Goal: Task Accomplishment & Management: Use online tool/utility

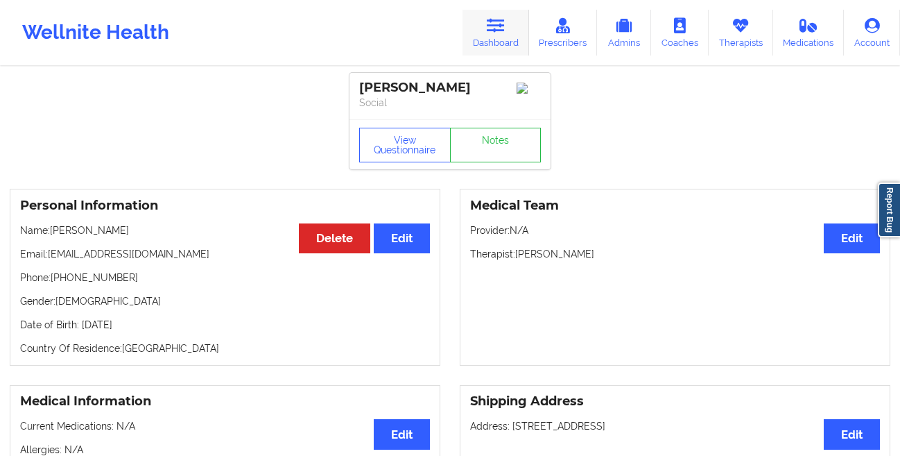
drag, startPoint x: 0, startPoint y: 0, endPoint x: 501, endPoint y: 39, distance: 502.9
click at [501, 39] on link "Dashboard" at bounding box center [496, 33] width 67 height 46
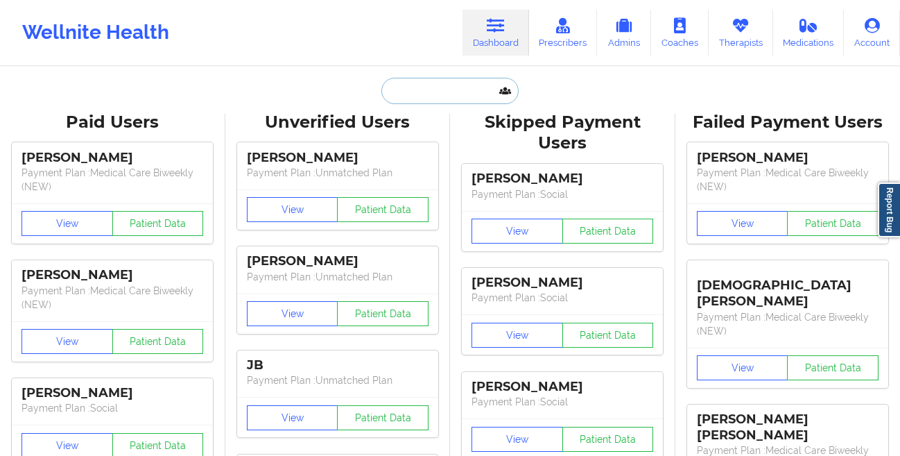
click at [420, 98] on input "text" at bounding box center [449, 91] width 137 height 26
paste input "[EMAIL_ADDRESS][DOMAIN_NAME]"
type input "[EMAIL_ADDRESS][DOMAIN_NAME]"
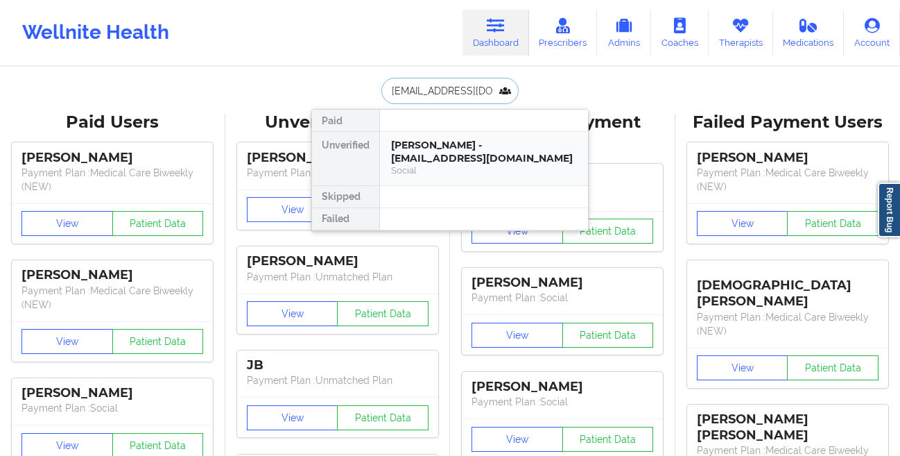
click at [407, 150] on div "[PERSON_NAME] - [EMAIL_ADDRESS][DOMAIN_NAME]" at bounding box center [484, 152] width 186 height 26
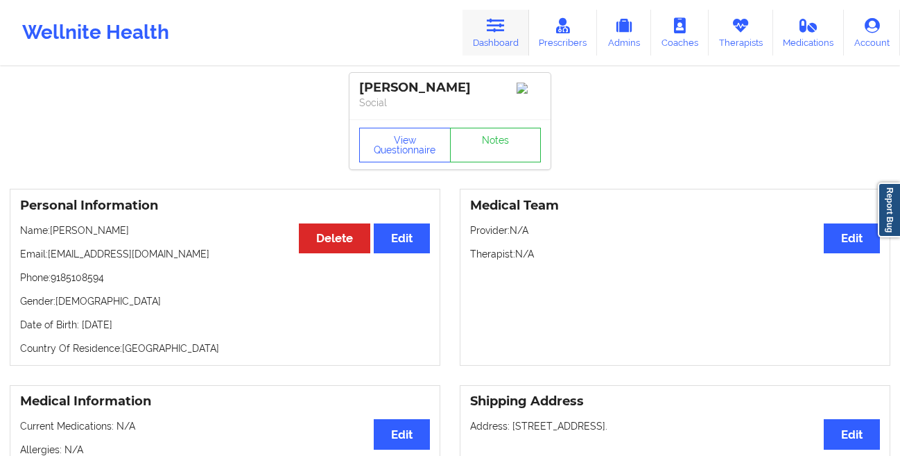
click at [488, 32] on link "Dashboard" at bounding box center [496, 33] width 67 height 46
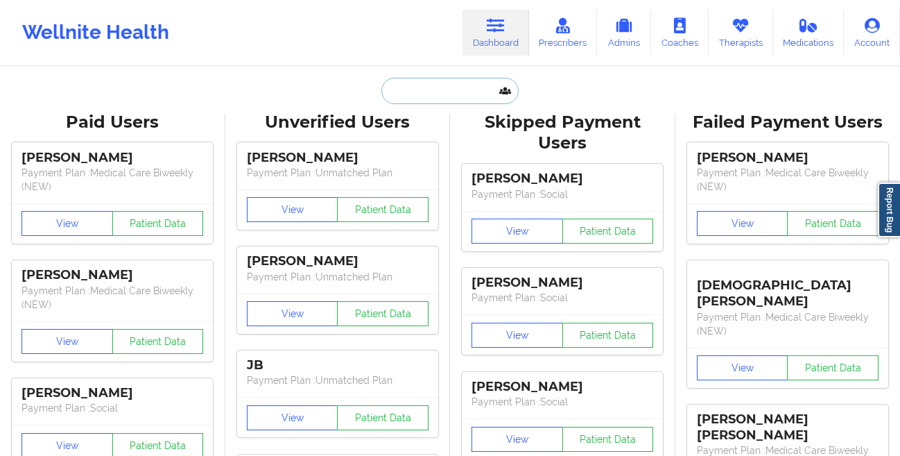
click at [420, 96] on input "text" at bounding box center [449, 91] width 137 height 26
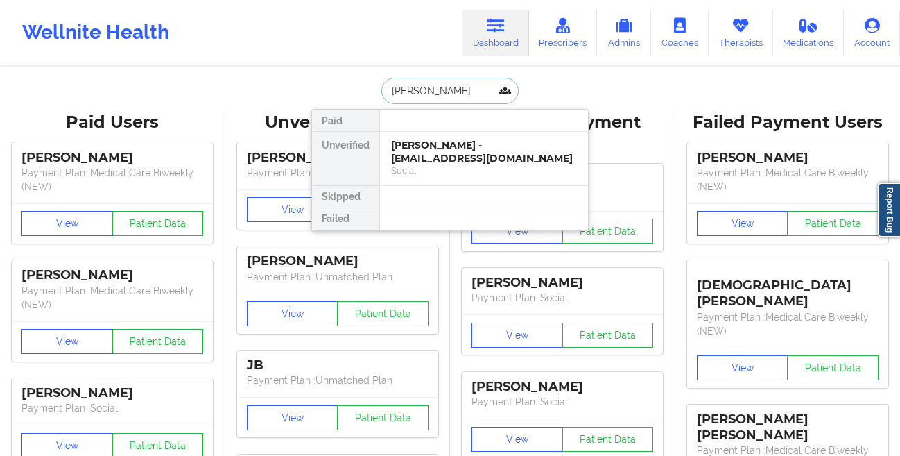
type input "matthew spackman"
click at [415, 157] on div "Matthew Spackman - matthewspackman5@gmail.com" at bounding box center [484, 152] width 186 height 26
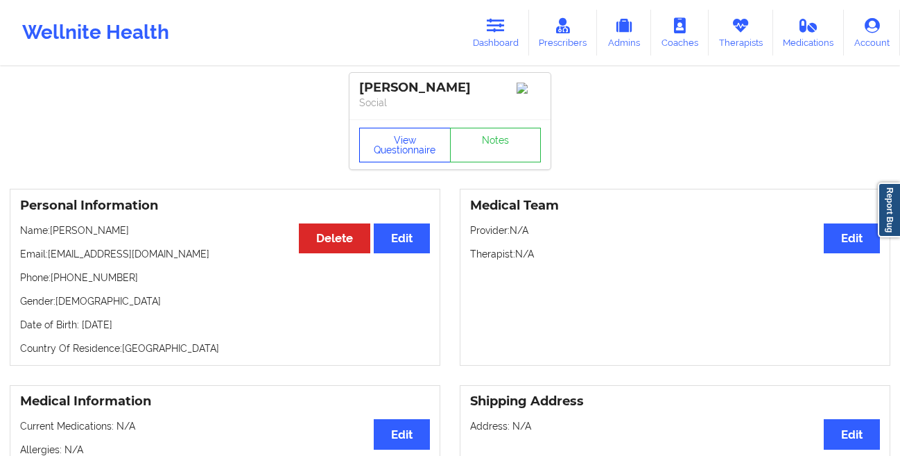
click at [376, 153] on button "View Questionnaire" at bounding box center [405, 145] width 92 height 35
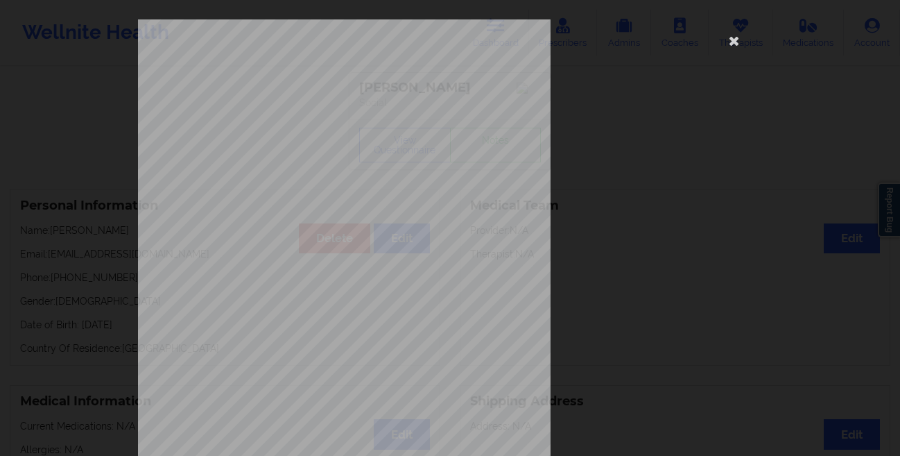
scroll to position [206, 0]
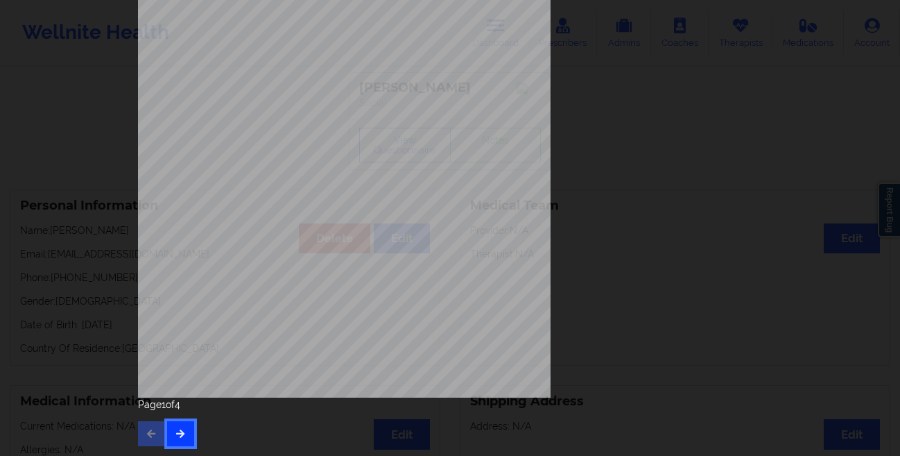
click at [181, 436] on icon "button" at bounding box center [181, 433] width 12 height 8
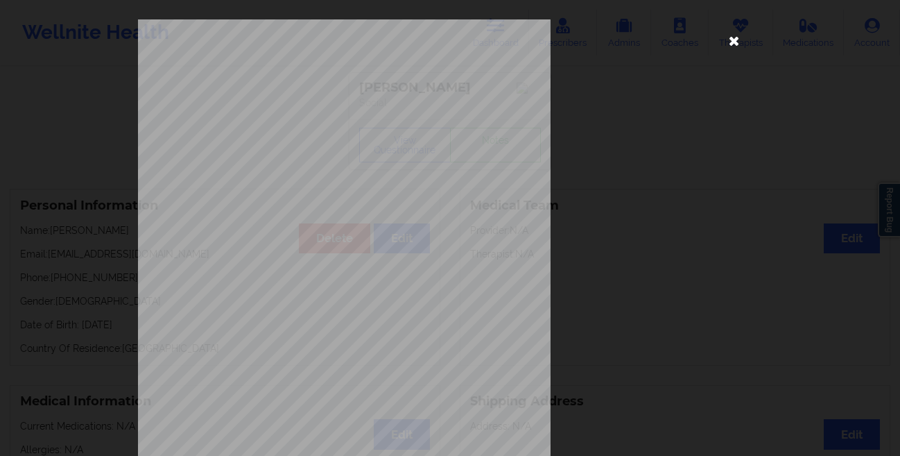
click at [734, 46] on icon at bounding box center [734, 40] width 22 height 22
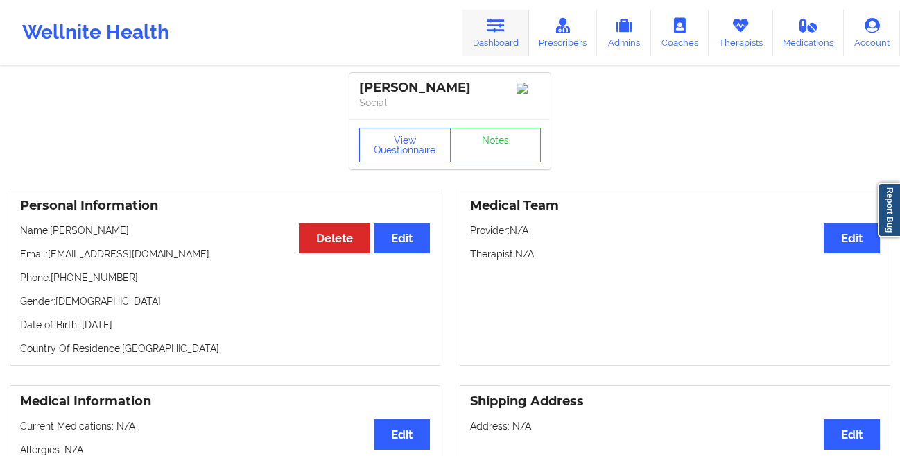
click at [493, 35] on link "Dashboard" at bounding box center [496, 33] width 67 height 46
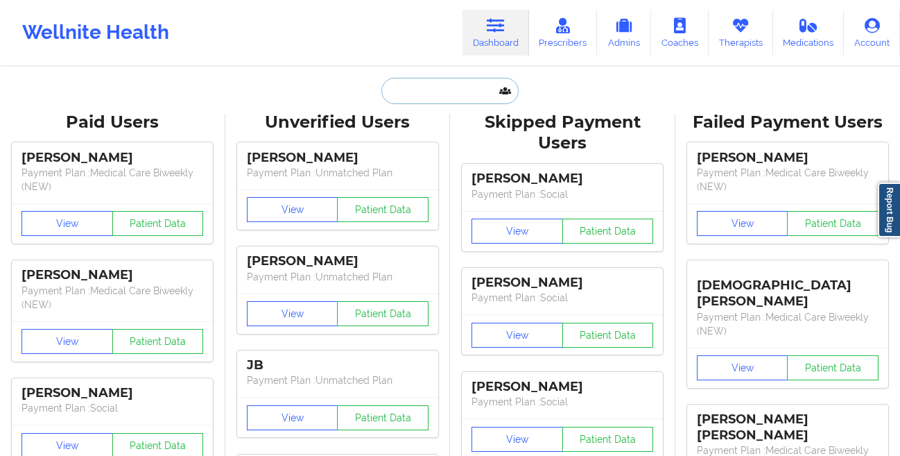
click at [388, 88] on input "text" at bounding box center [449, 91] width 137 height 26
paste input "Monique Barton"
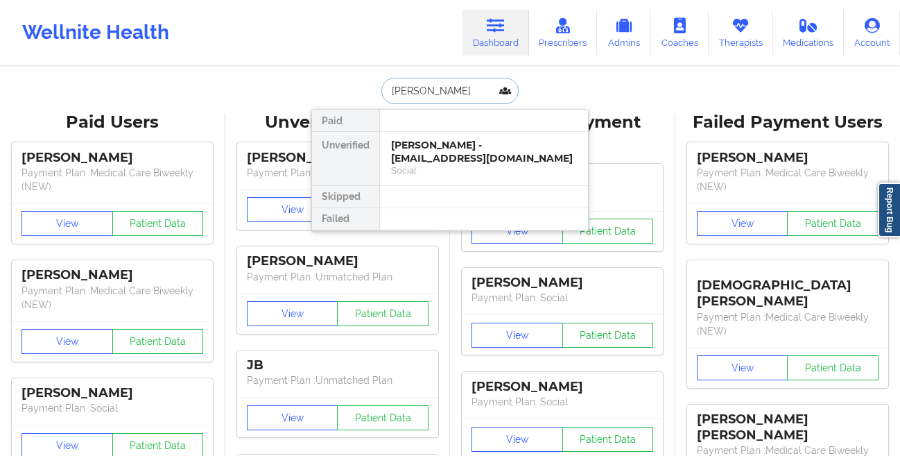
type input "Monique Barton"
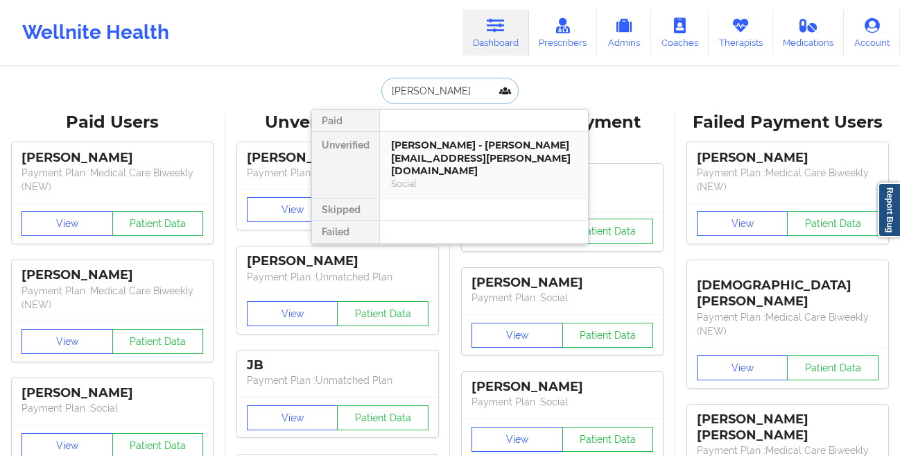
click at [393, 159] on div "monique barton - monique.a.barton@gmail.com" at bounding box center [484, 158] width 186 height 39
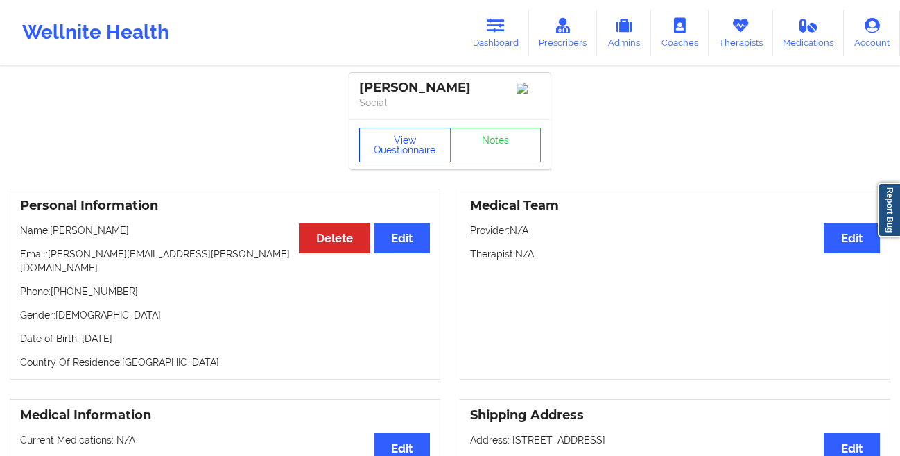
click at [377, 159] on button "View Questionnaire" at bounding box center [405, 145] width 92 height 35
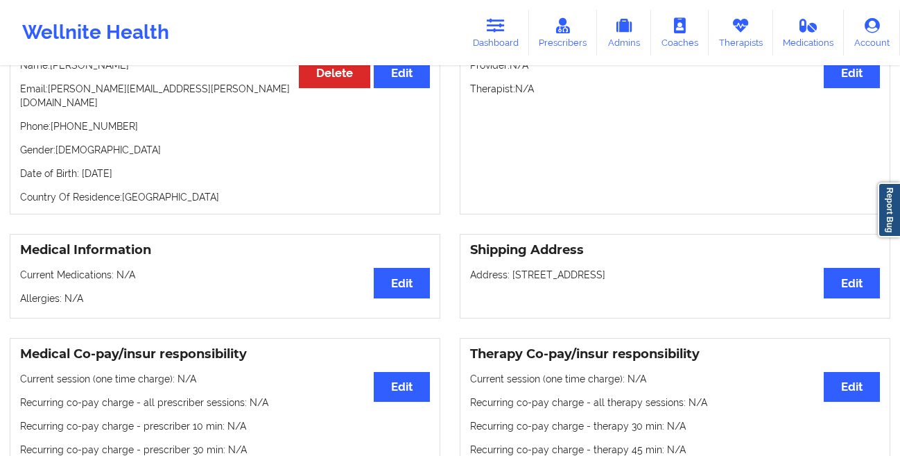
scroll to position [327, 0]
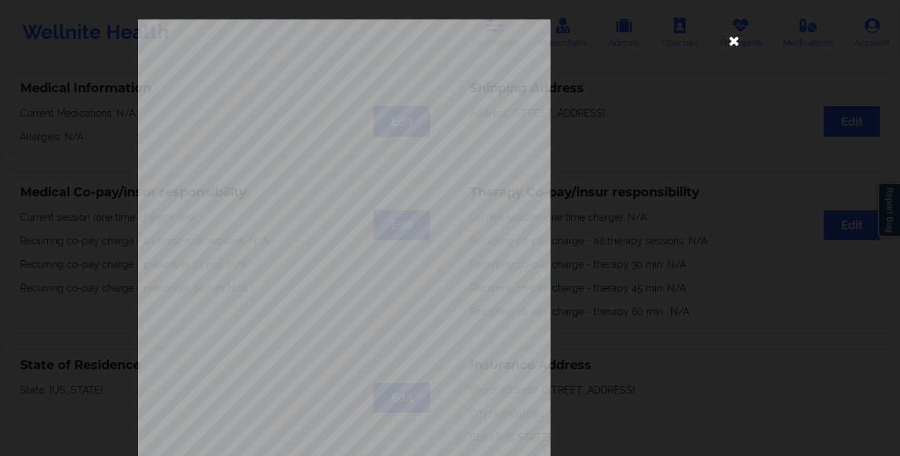
click at [728, 49] on icon at bounding box center [734, 40] width 22 height 22
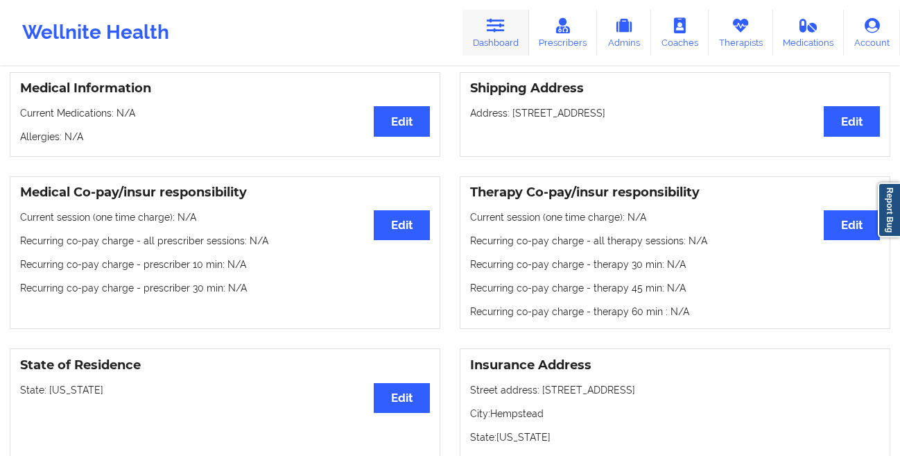
click at [496, 37] on link "Dashboard" at bounding box center [496, 33] width 67 height 46
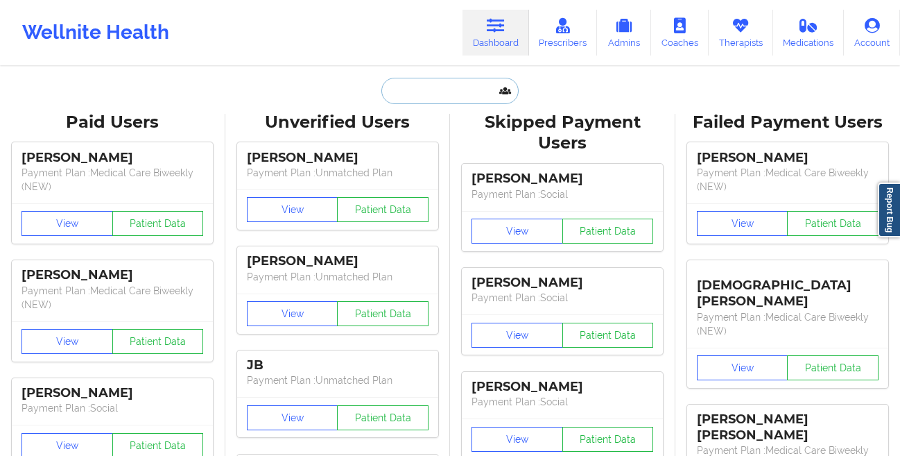
click at [409, 90] on input "text" at bounding box center [449, 91] width 137 height 26
paste input "Jazmyn Flakes"
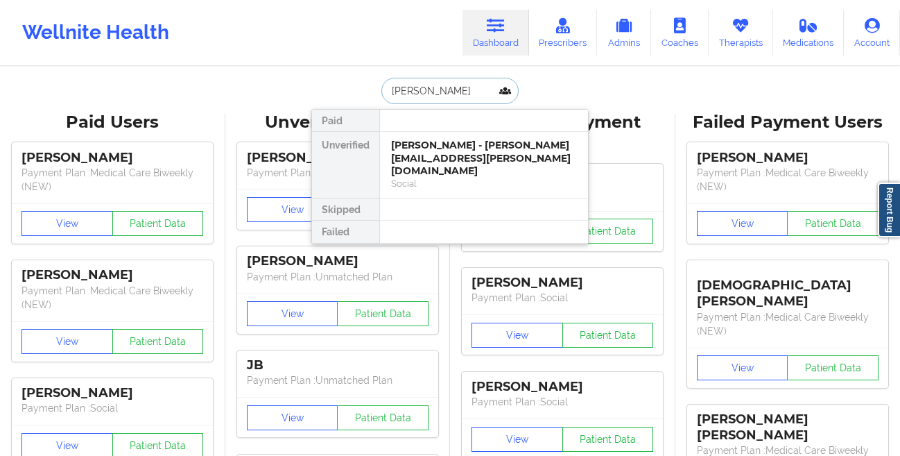
type input "Jazmyn Flakes"
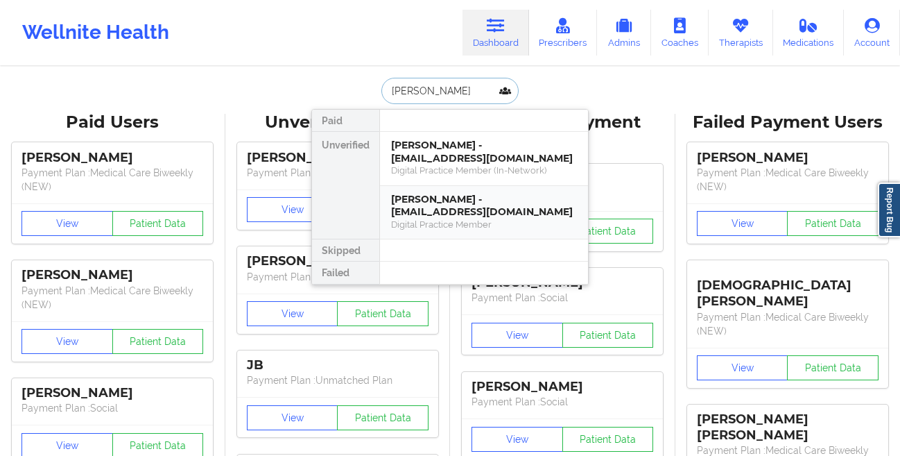
click at [414, 191] on div "Jazmyn Flakes - jazshoppingspam@gmail.com Digital Practice Member" at bounding box center [484, 212] width 208 height 53
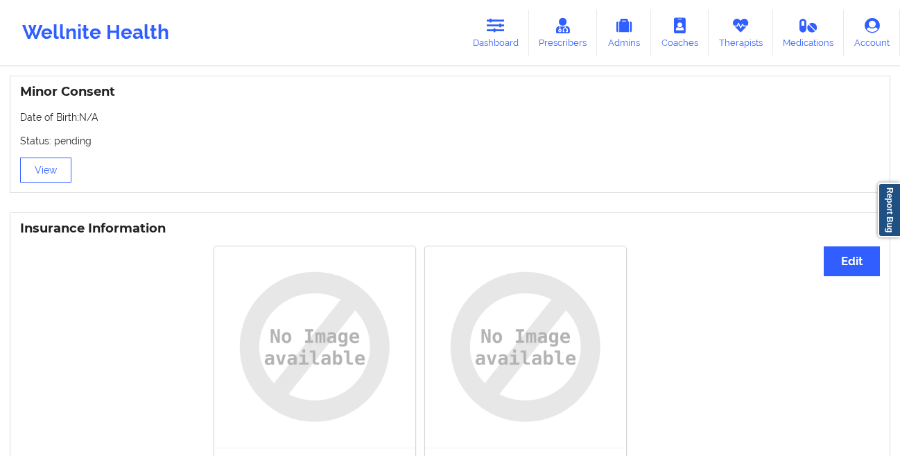
scroll to position [773, 0]
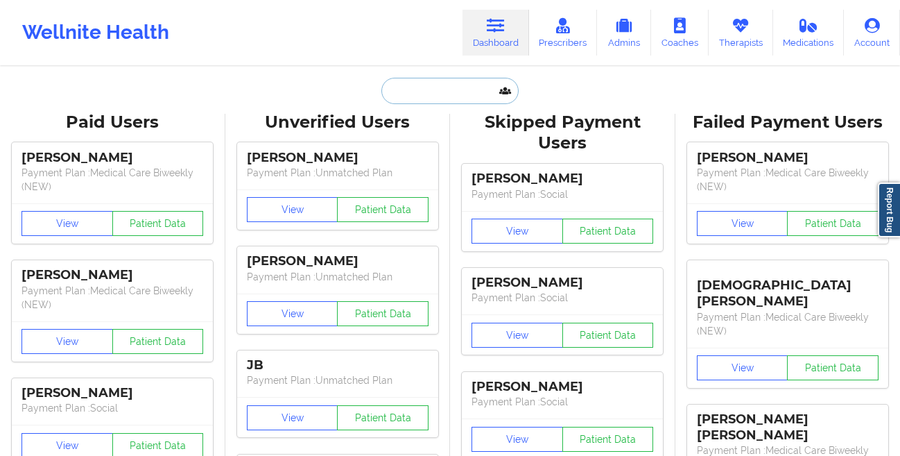
click at [474, 88] on input "text" at bounding box center [449, 91] width 137 height 26
paste input "[PERSON_NAME]"
type input "[PERSON_NAME]"
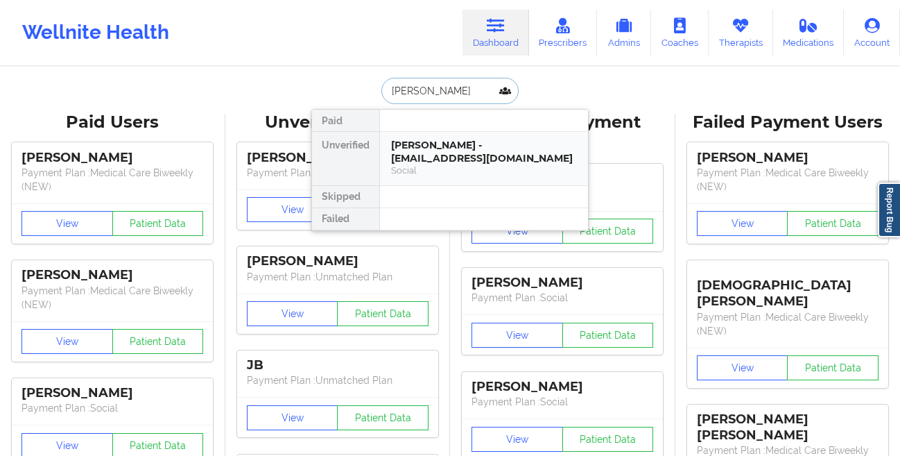
click at [410, 157] on div "[PERSON_NAME] - [EMAIL_ADDRESS][DOMAIN_NAME]" at bounding box center [484, 152] width 186 height 26
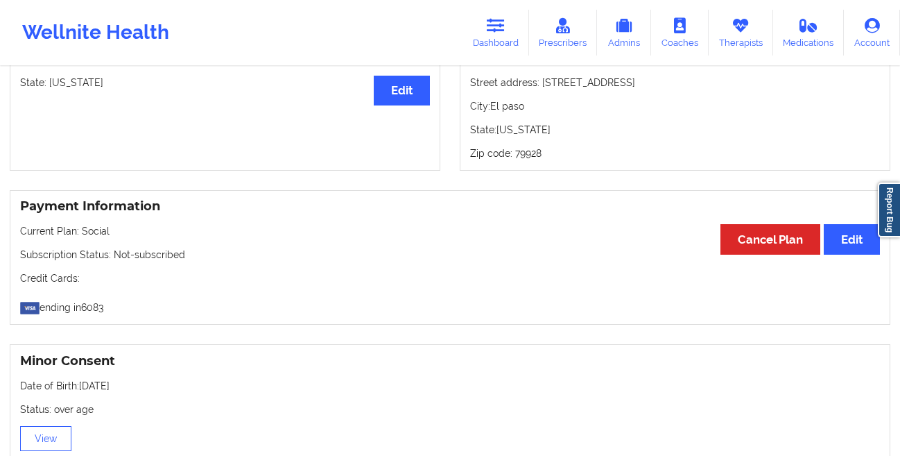
scroll to position [1065, 0]
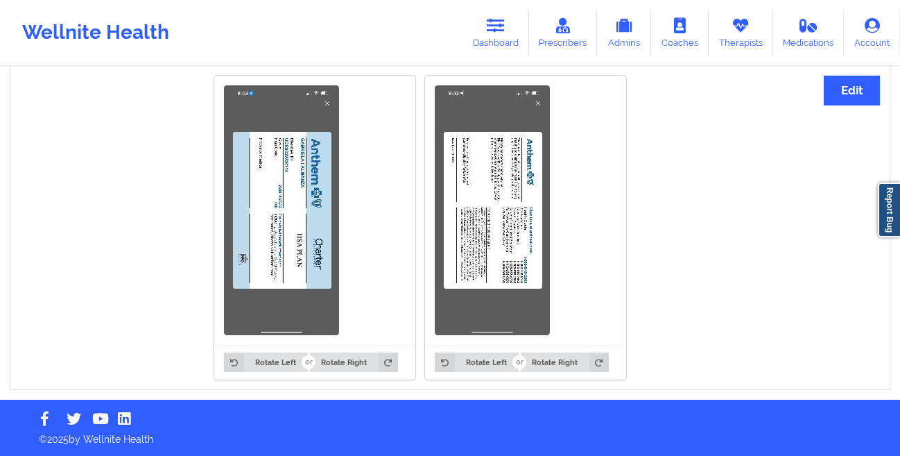
click at [264, 212] on img at bounding box center [281, 210] width 115 height 250
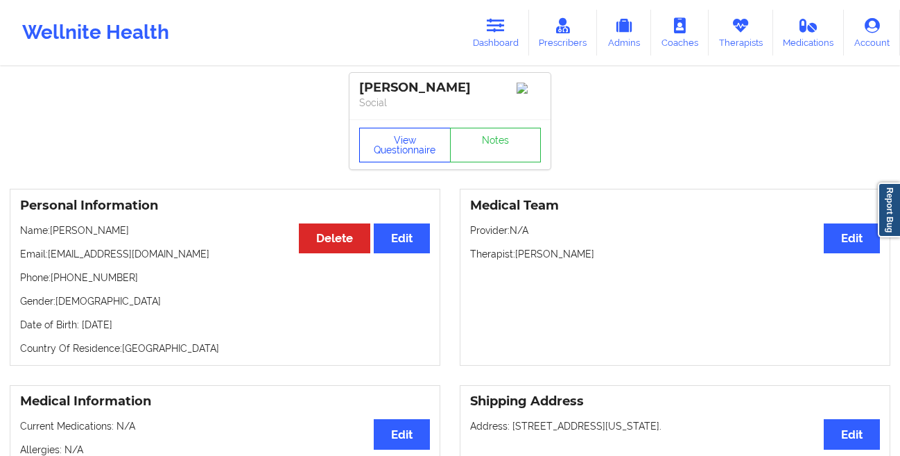
click at [388, 160] on button "View Questionnaire" at bounding box center [405, 145] width 92 height 35
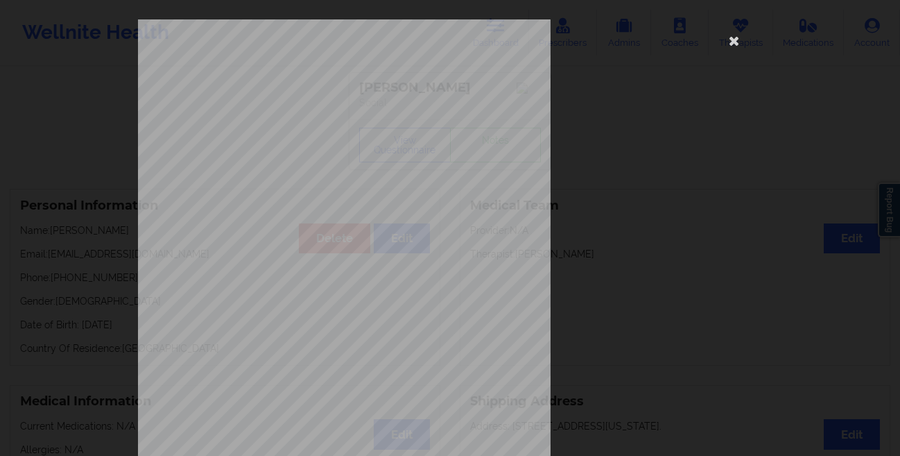
scroll to position [206, 0]
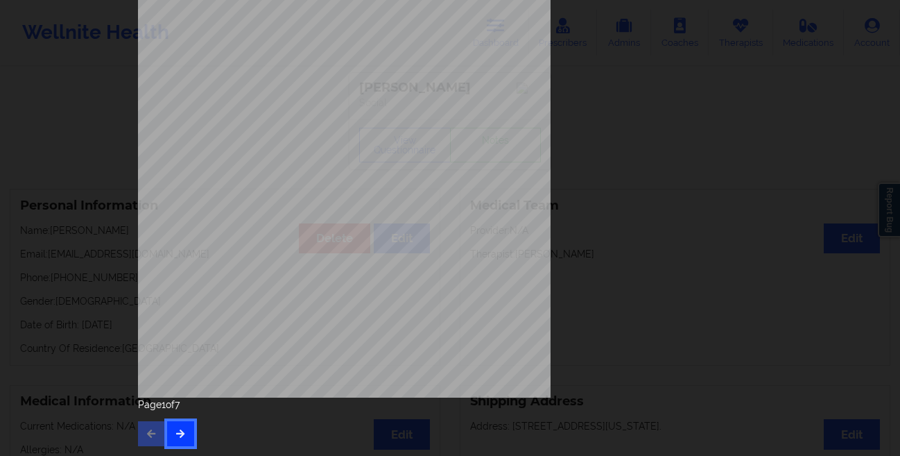
click at [182, 429] on icon "button" at bounding box center [181, 433] width 12 height 8
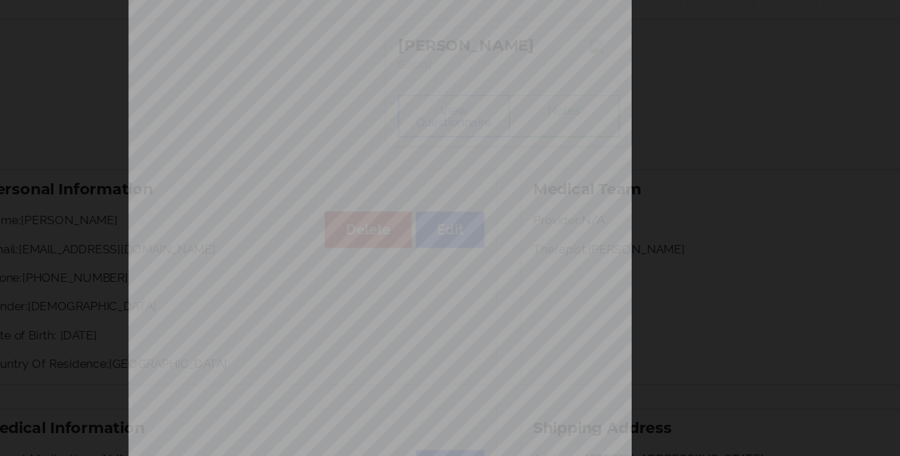
scroll to position [0, 0]
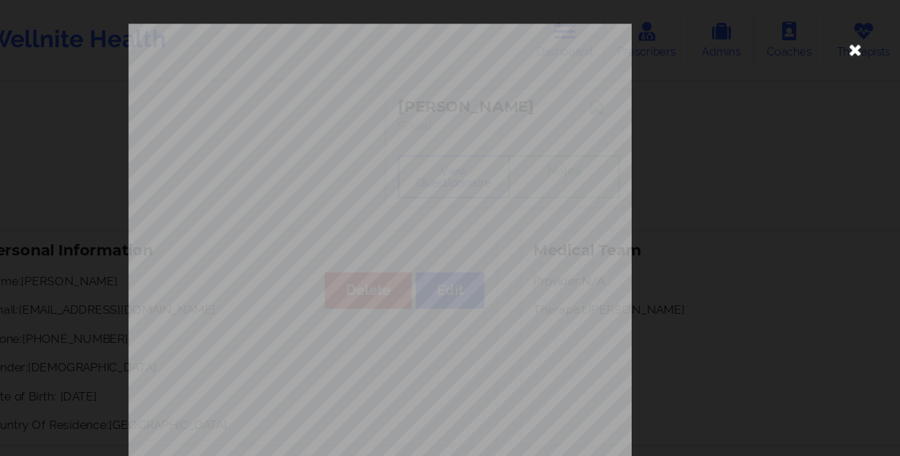
click at [734, 42] on icon at bounding box center [734, 40] width 22 height 22
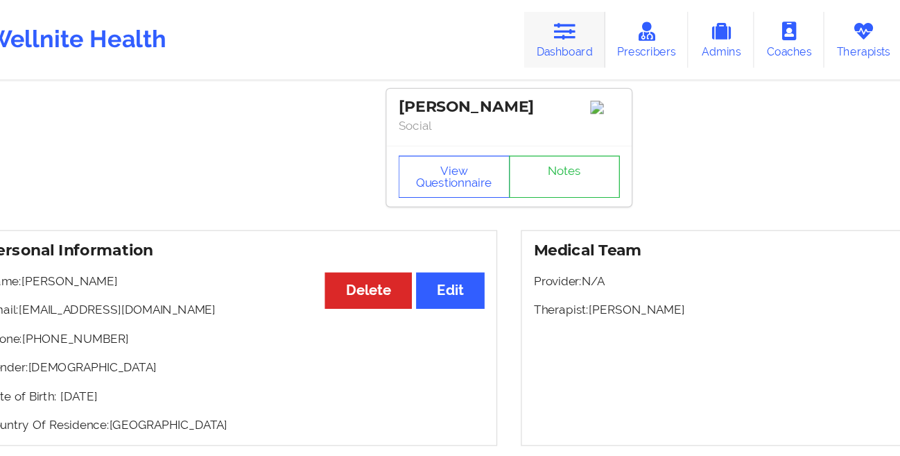
click at [505, 31] on icon at bounding box center [496, 25] width 18 height 15
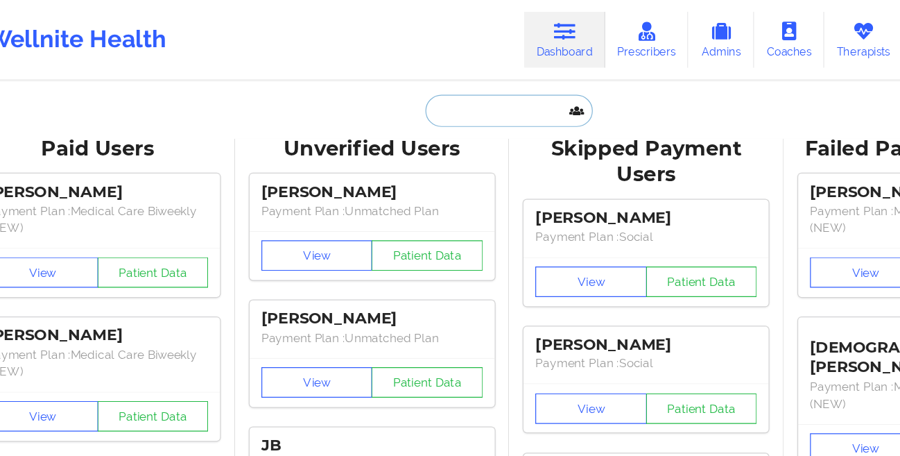
click at [392, 85] on input "text" at bounding box center [449, 91] width 137 height 26
paste input "[PERSON_NAME]"
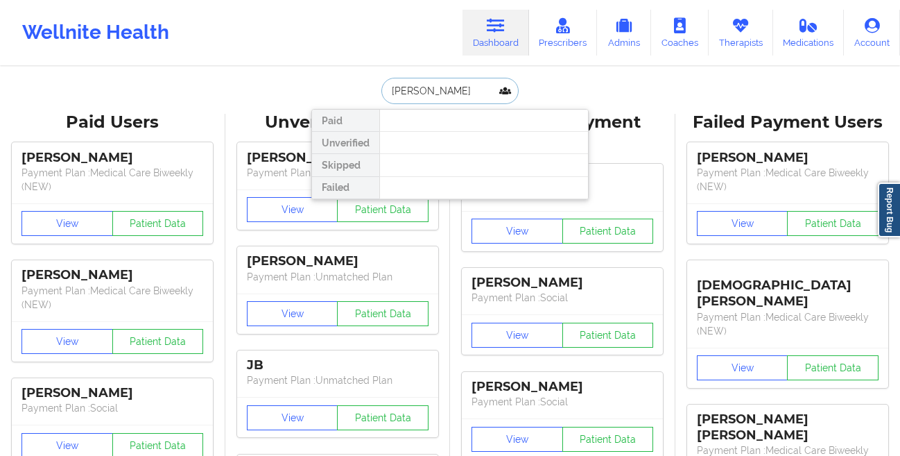
type input "[PERSON_NAME]"
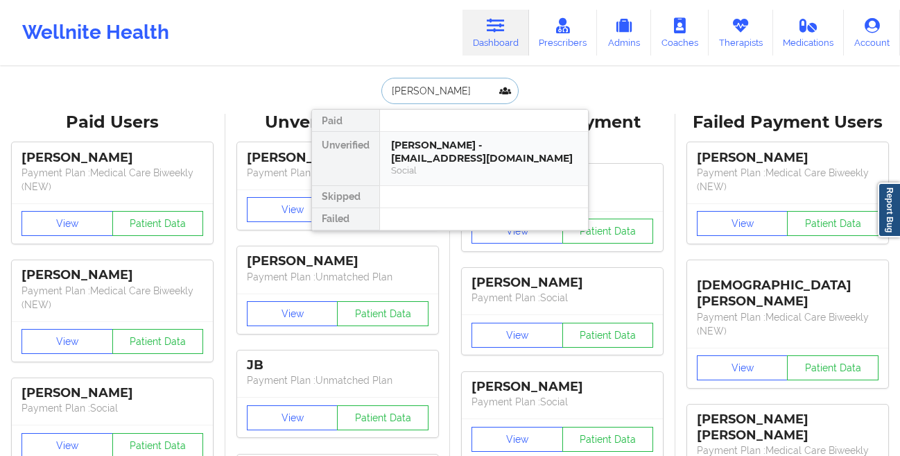
click at [424, 152] on div "[PERSON_NAME] - [EMAIL_ADDRESS][DOMAIN_NAME]" at bounding box center [484, 152] width 186 height 26
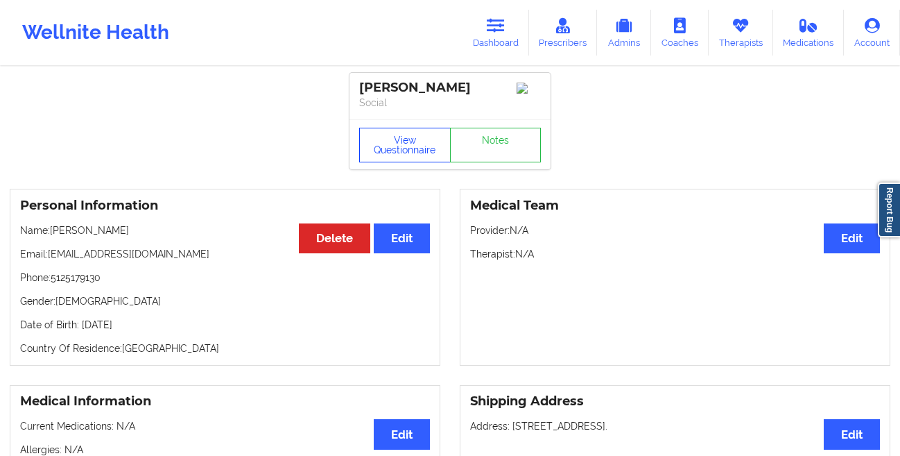
click at [382, 146] on button "View Questionnaire" at bounding box center [405, 145] width 92 height 35
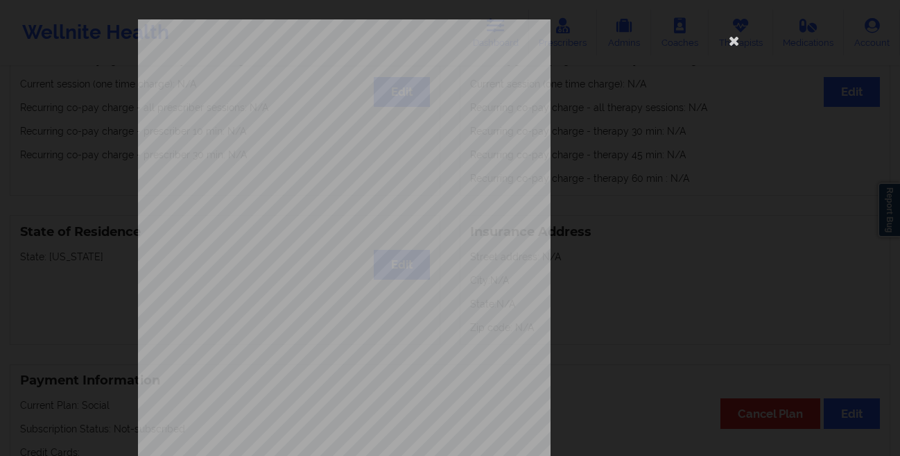
scroll to position [206, 0]
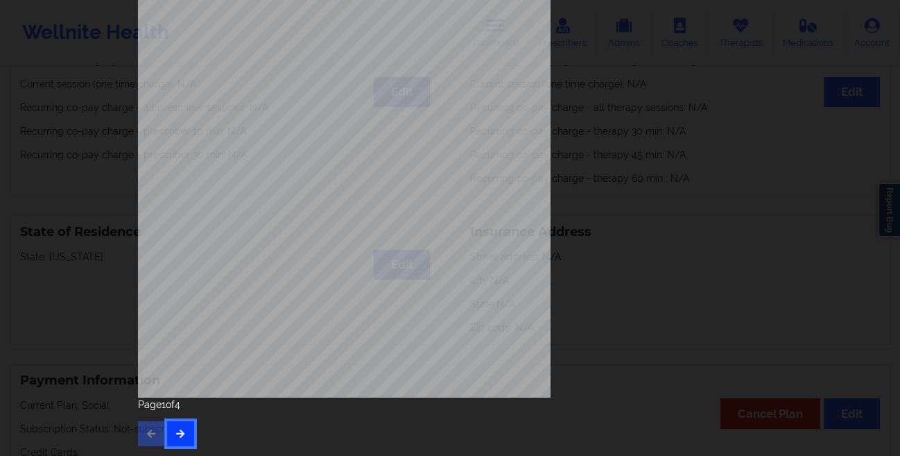
click at [182, 431] on icon "button" at bounding box center [181, 433] width 12 height 8
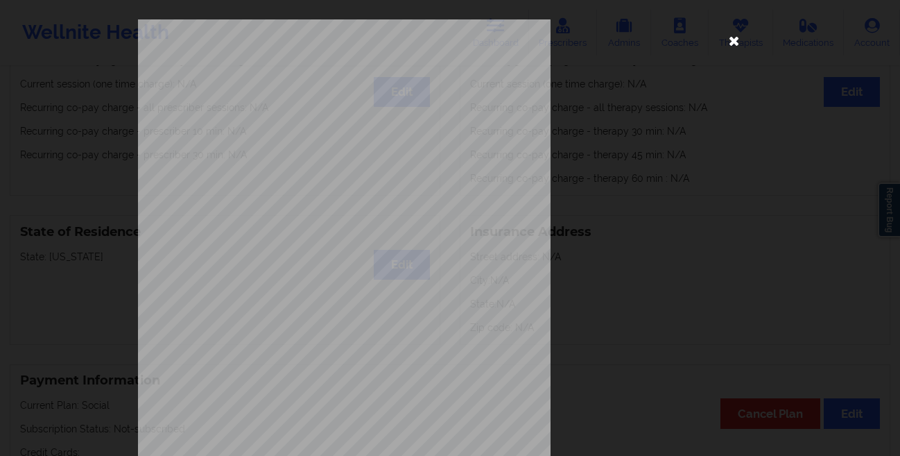
click at [728, 40] on icon at bounding box center [734, 40] width 22 height 22
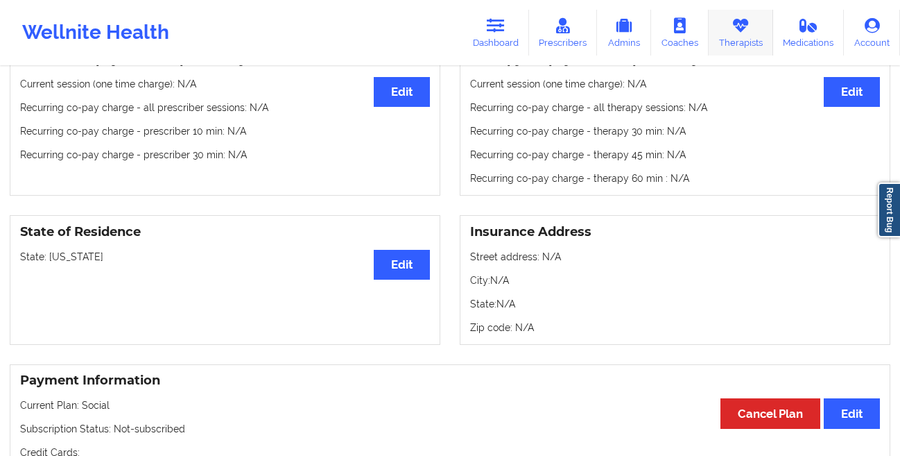
click at [734, 38] on link "Therapists" at bounding box center [741, 33] width 65 height 46
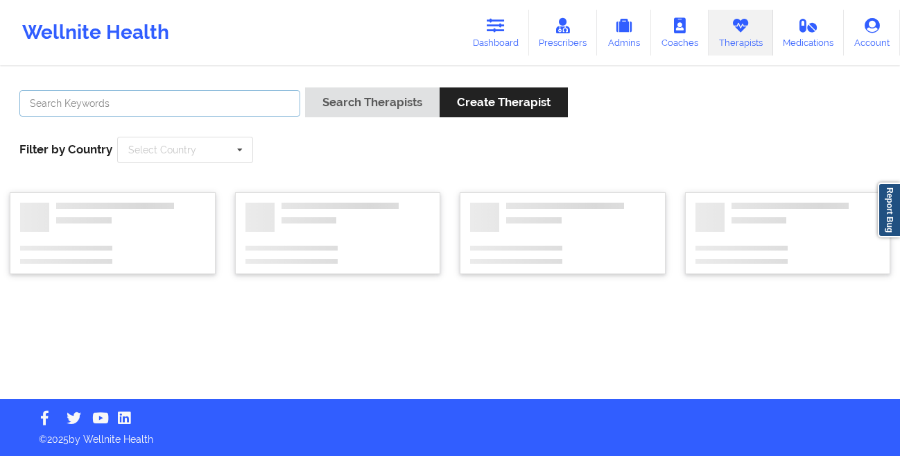
click at [177, 101] on input "text" at bounding box center [159, 103] width 281 height 26
paste input "[PERSON_NAME]"
type input "[PERSON_NAME]"
click at [340, 118] on div "Search Therapists Create Therapist" at bounding box center [437, 107] width 264 height 40
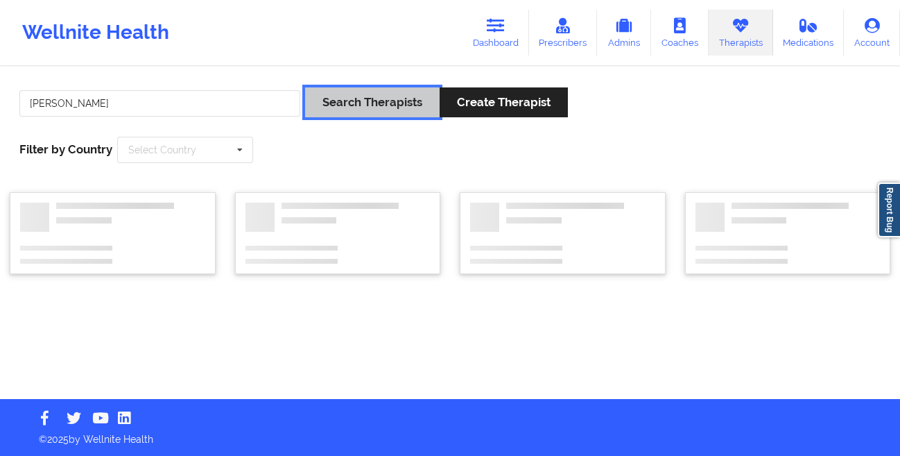
click at [337, 113] on button "Search Therapists" at bounding box center [372, 102] width 135 height 30
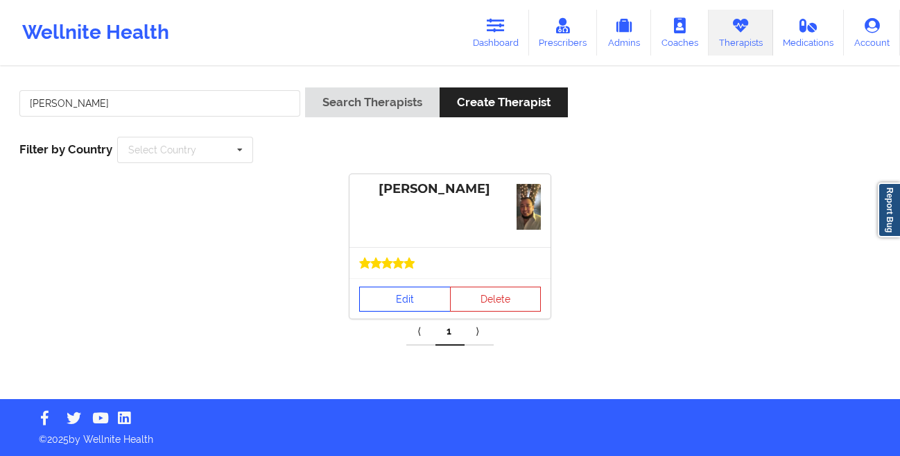
click at [383, 302] on link "Edit" at bounding box center [405, 298] width 92 height 25
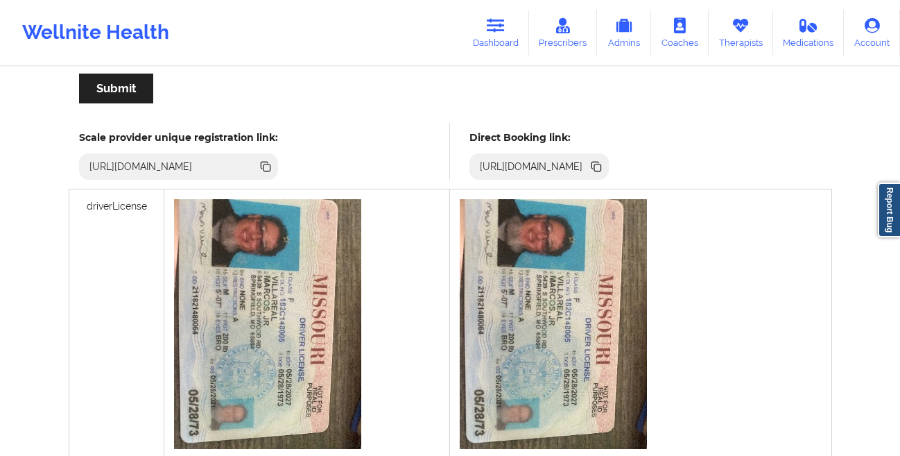
scroll to position [289, 0]
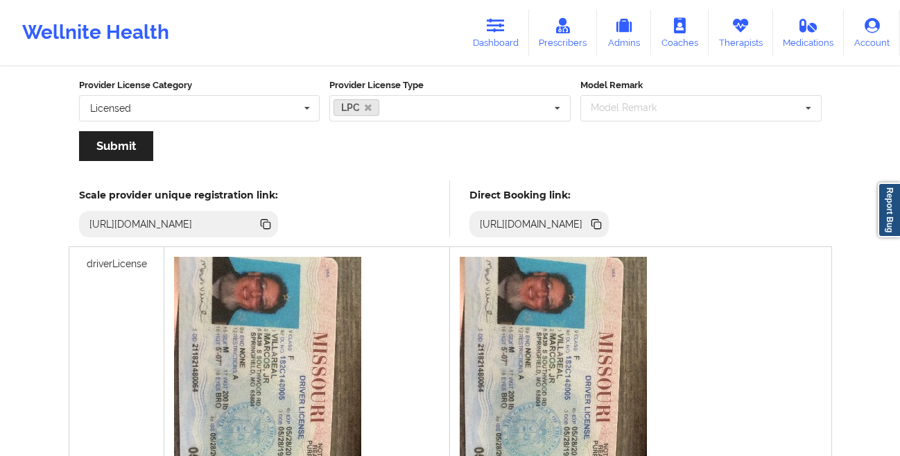
click at [604, 227] on icon at bounding box center [596, 223] width 15 height 15
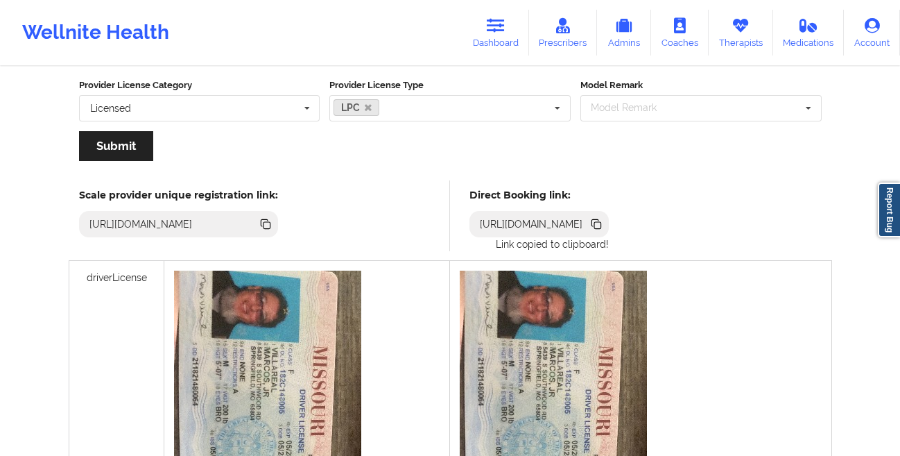
click at [604, 227] on icon at bounding box center [596, 223] width 15 height 15
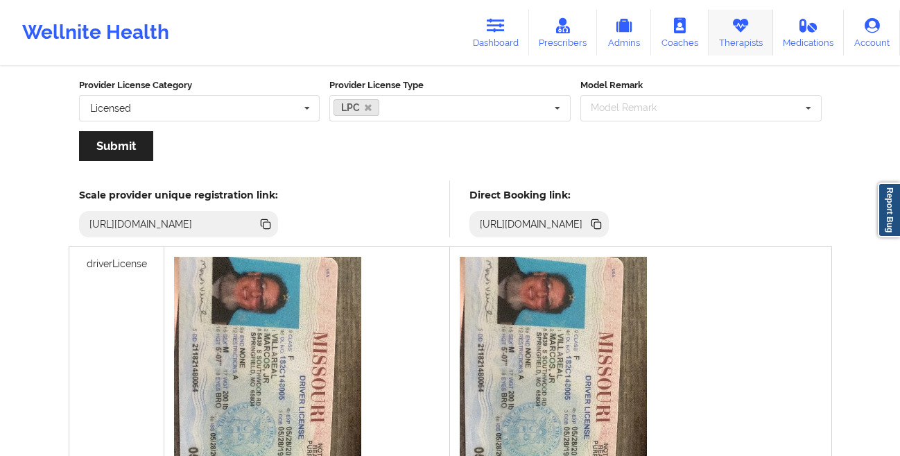
click at [728, 21] on link "Therapists" at bounding box center [741, 33] width 65 height 46
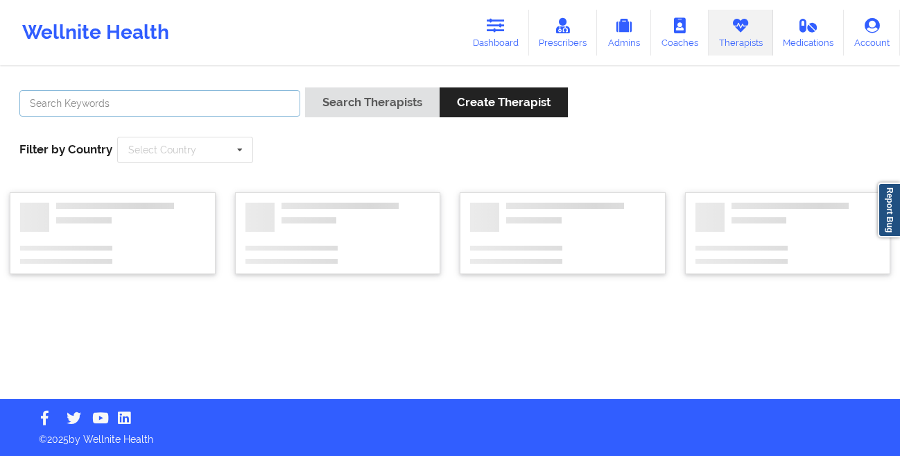
click at [254, 108] on input "text" at bounding box center [159, 103] width 281 height 26
paste input "[PERSON_NAME]"
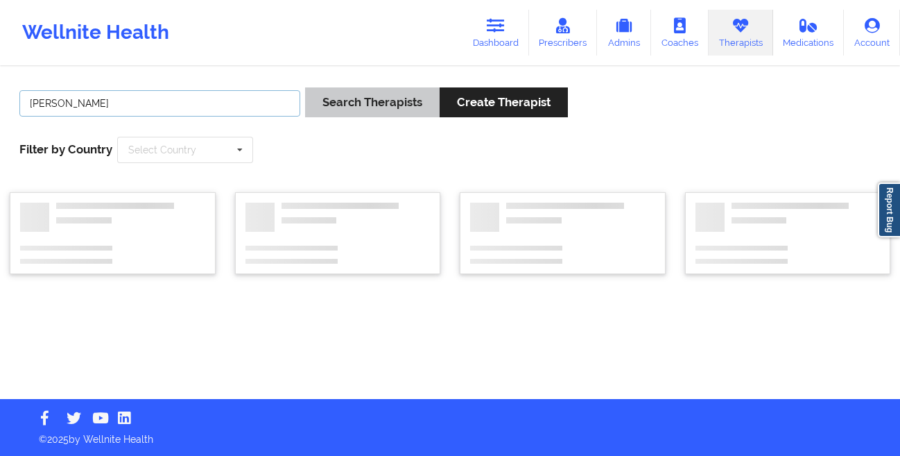
type input "[PERSON_NAME]"
click at [346, 115] on button "Search Therapists" at bounding box center [372, 102] width 135 height 30
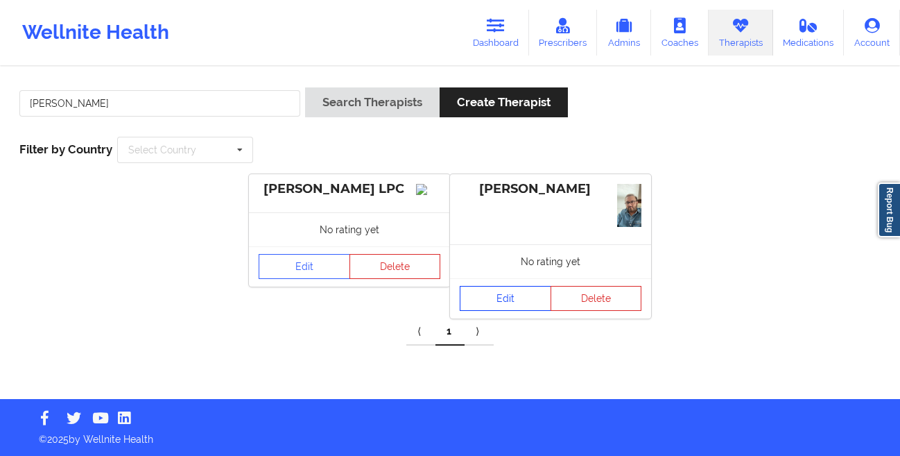
click at [483, 300] on link "Edit" at bounding box center [506, 298] width 92 height 25
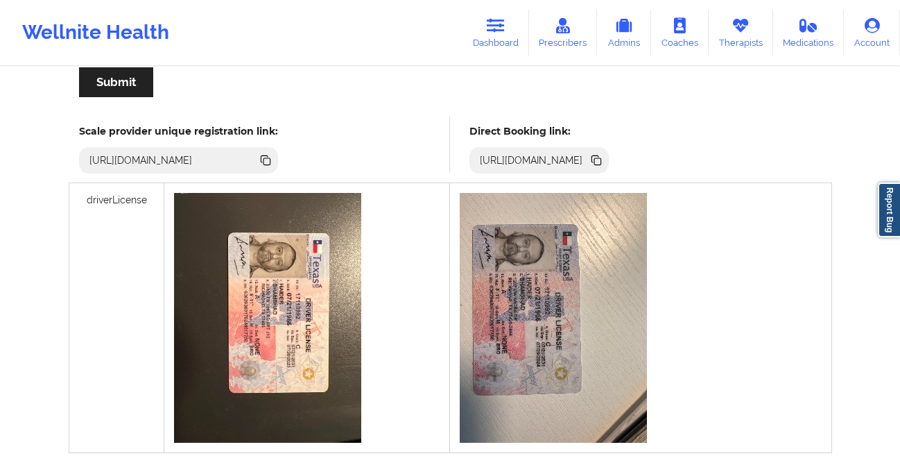
scroll to position [336, 0]
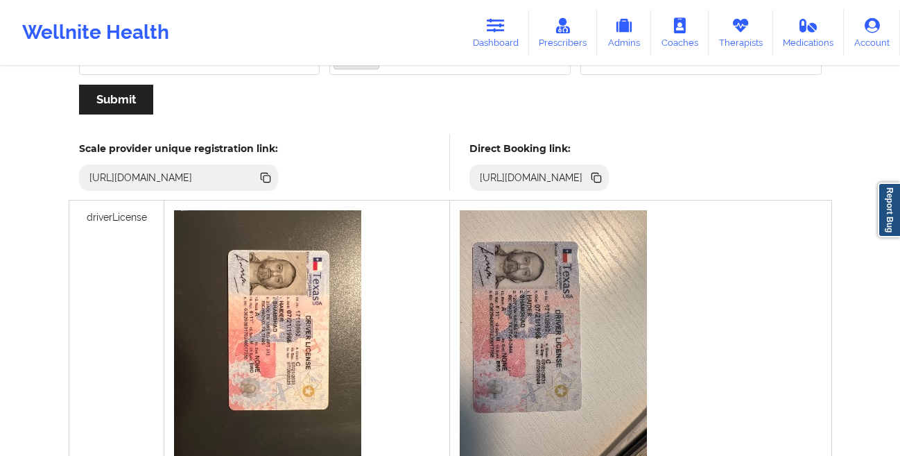
click at [601, 178] on icon at bounding box center [597, 178] width 7 height 7
click at [599, 174] on icon at bounding box center [595, 176] width 7 height 7
click at [499, 37] on link "Dashboard" at bounding box center [496, 33] width 67 height 46
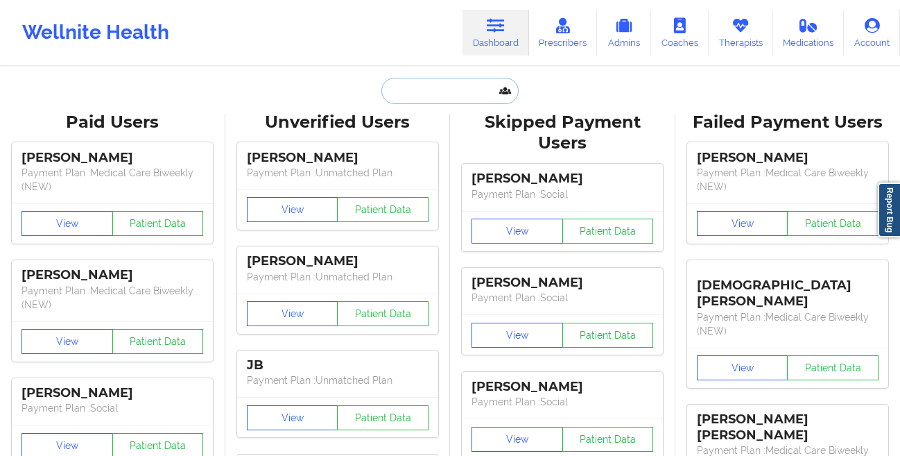
click at [410, 89] on input "text" at bounding box center [449, 91] width 137 height 26
paste input "[PERSON_NAME]"
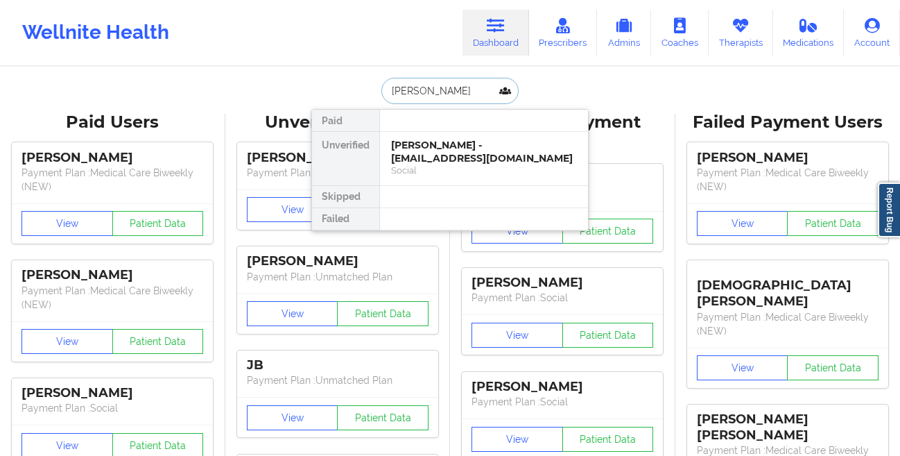
type input "[PERSON_NAME]"
click at [446, 180] on div "[PERSON_NAME] - [EMAIL_ADDRESS][DOMAIN_NAME] Social" at bounding box center [484, 158] width 208 height 53
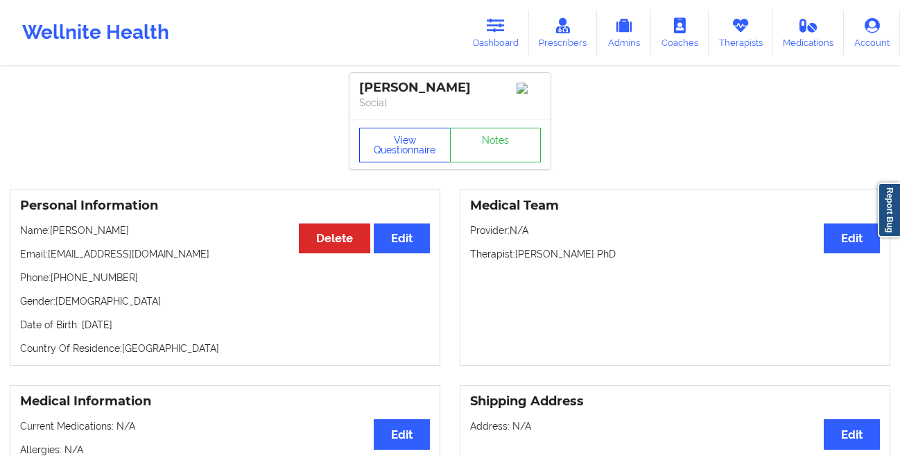
click at [370, 140] on button "View Questionnaire" at bounding box center [405, 145] width 92 height 35
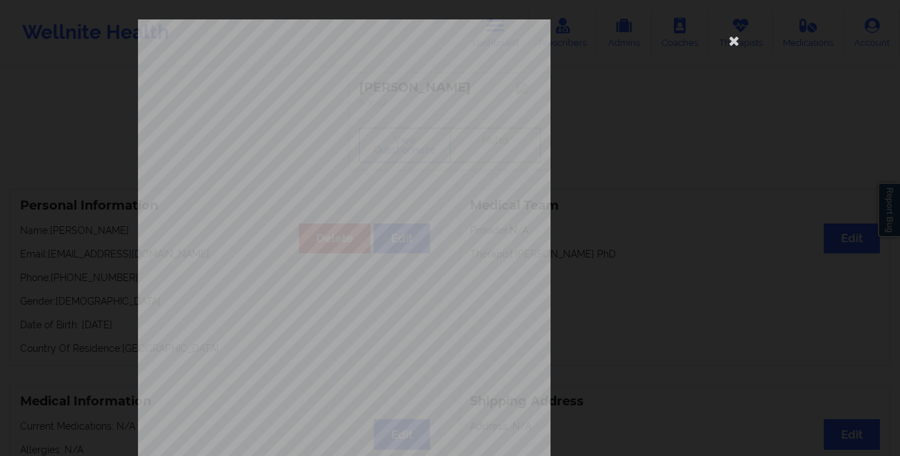
scroll to position [206, 0]
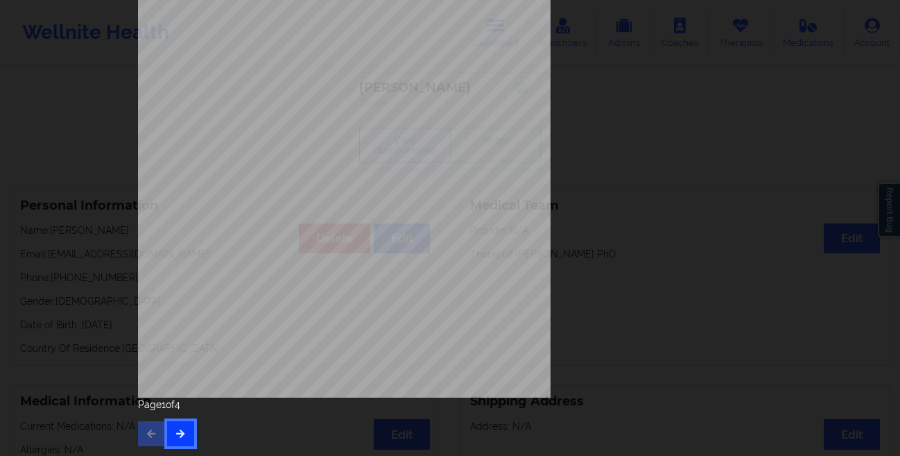
click at [183, 436] on button "button" at bounding box center [180, 433] width 27 height 25
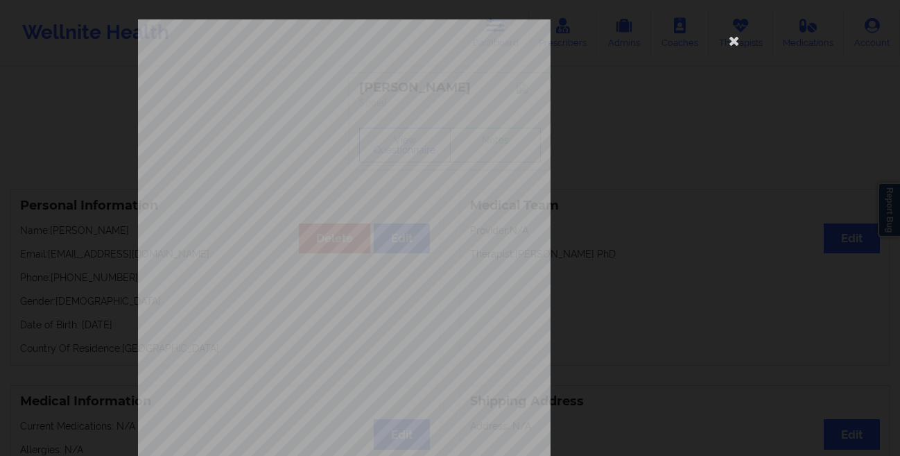
click at [105, 209] on div "commercial Insurance Member ID for patient W251679656 Insurance company name de…" at bounding box center [450, 228] width 900 height 456
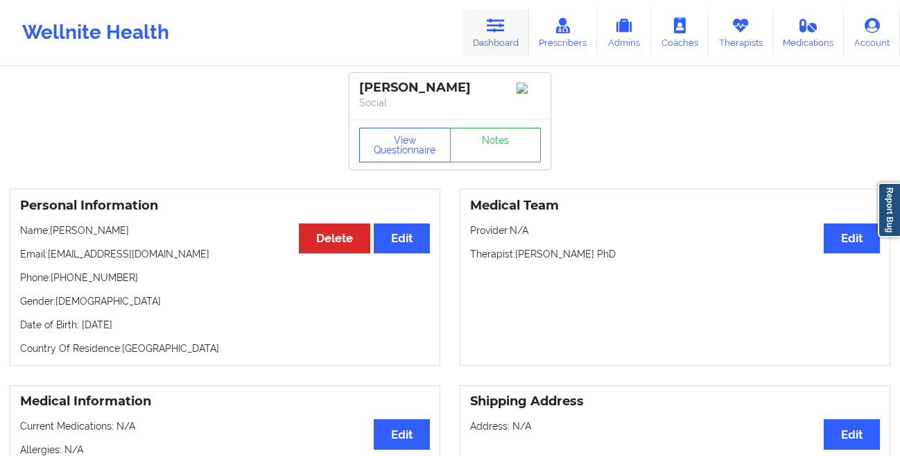
click at [490, 37] on link "Dashboard" at bounding box center [496, 33] width 67 height 46
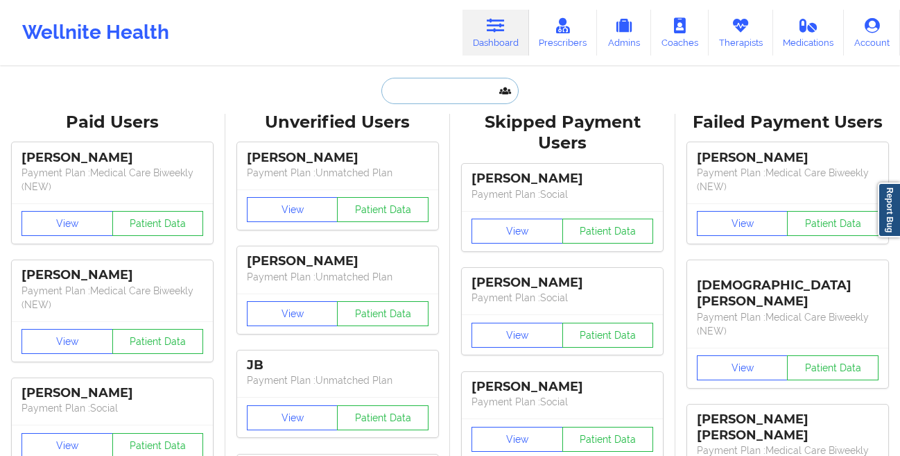
click at [465, 89] on input "text" at bounding box center [449, 91] width 137 height 26
paste input "[PERSON_NAME]"
type input "[PERSON_NAME]"
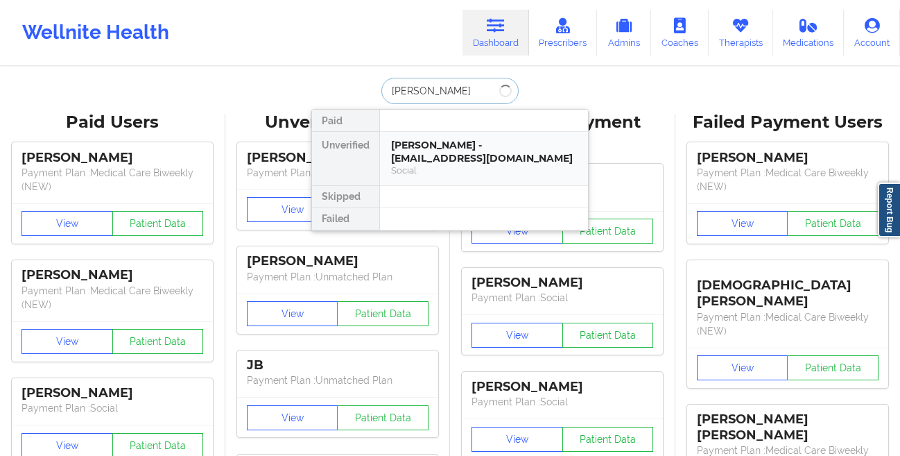
click at [461, 160] on div "[PERSON_NAME] - [EMAIL_ADDRESS][DOMAIN_NAME]" at bounding box center [484, 152] width 186 height 26
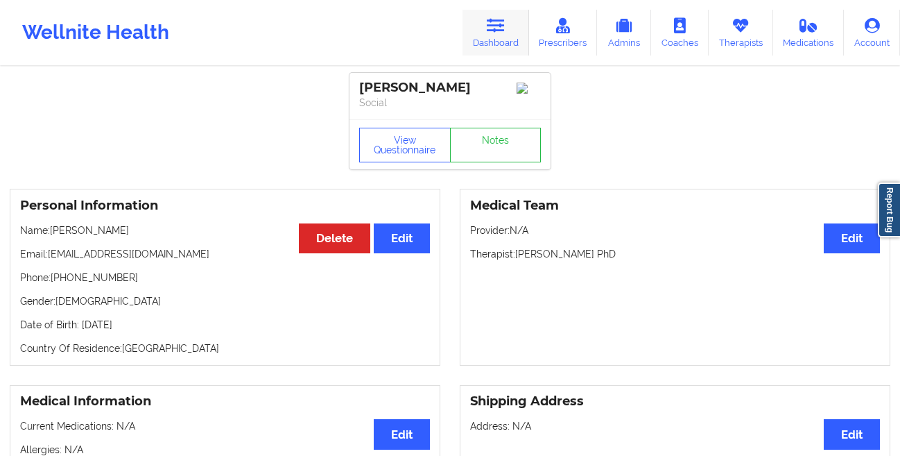
click at [493, 36] on link "Dashboard" at bounding box center [496, 33] width 67 height 46
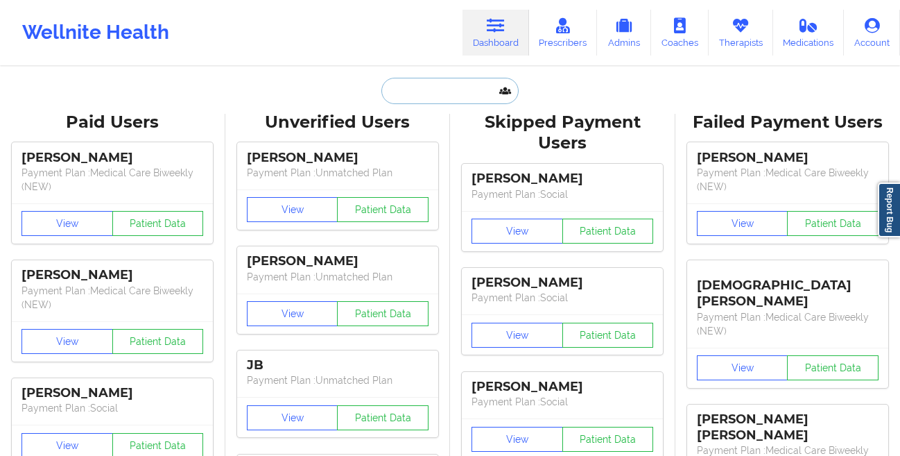
click at [421, 83] on input "text" at bounding box center [449, 91] width 137 height 26
paste input "[PERSON_NAME]"
type input "[PERSON_NAME]"
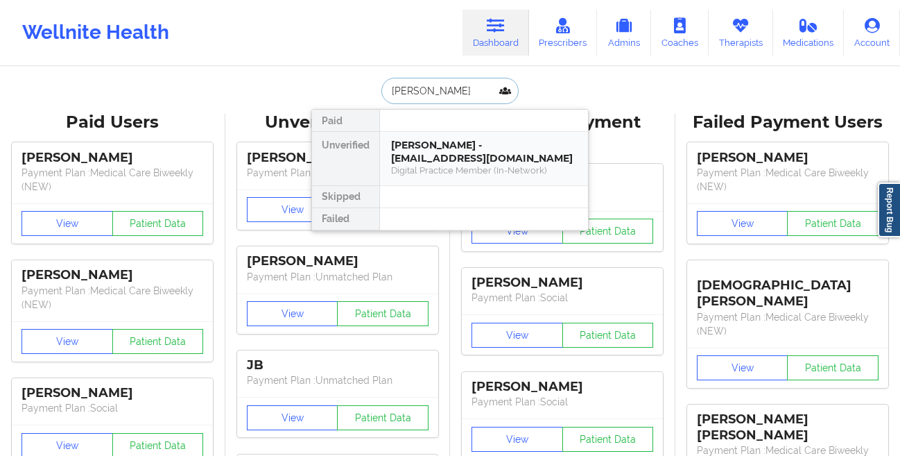
click at [422, 145] on div "[PERSON_NAME] - [EMAIL_ADDRESS][DOMAIN_NAME]" at bounding box center [484, 152] width 186 height 26
